Goal: Task Accomplishment & Management: Use online tool/utility

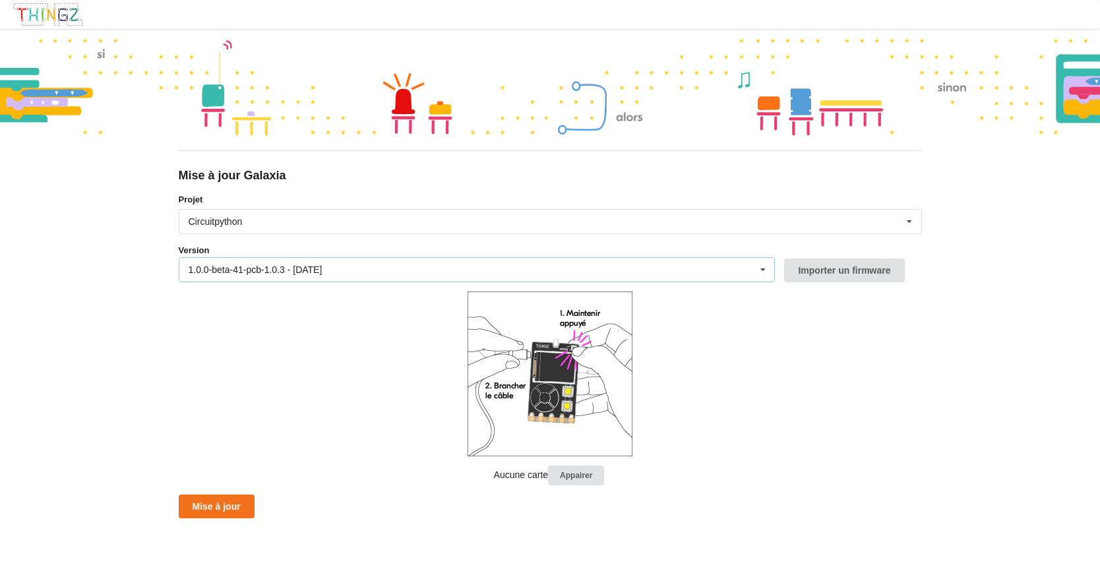
click at [195, 267] on div "1.0.0-beta-41-pcb-1.0.3 - 27/06/2025" at bounding box center [256, 269] width 134 height 9
click at [157, 258] on div "Mise à jour Galaxia Projet Circuitpython Micropython Circuitpython Version 1.0.…" at bounding box center [550, 287] width 1100 height 575
click at [74, 238] on div "Mise à jour Galaxia Projet Circuitpython Micropython Circuitpython Version 1.0.…" at bounding box center [550, 287] width 1100 height 575
